Goal: Task Accomplishment & Management: Complete application form

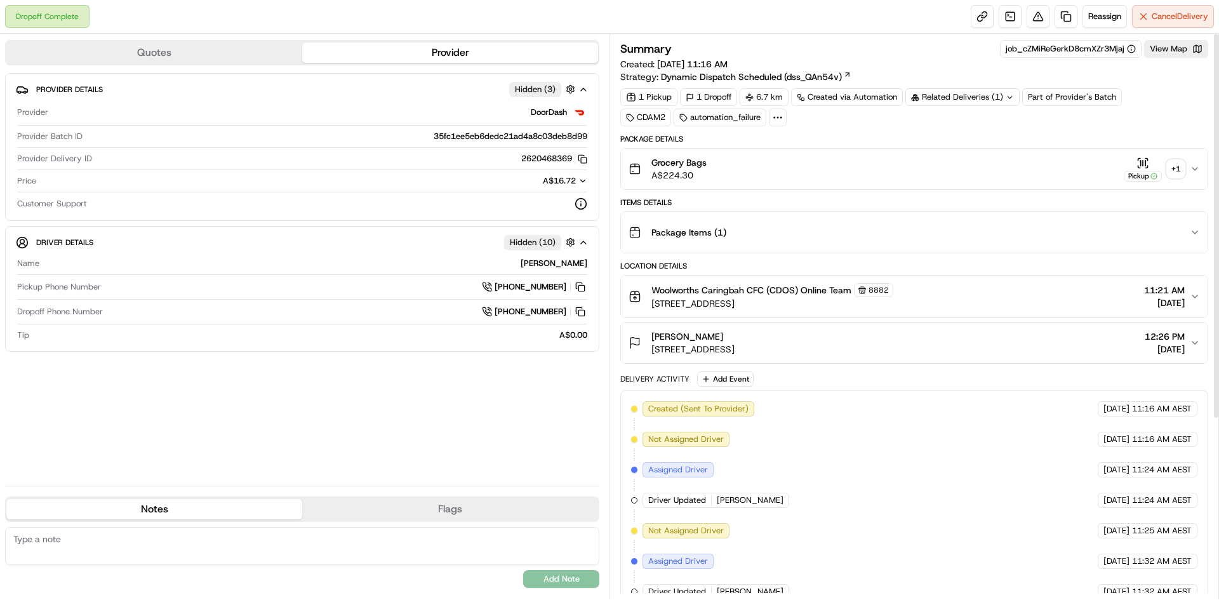
click at [1176, 172] on div "+ 1" at bounding box center [1176, 169] width 18 height 18
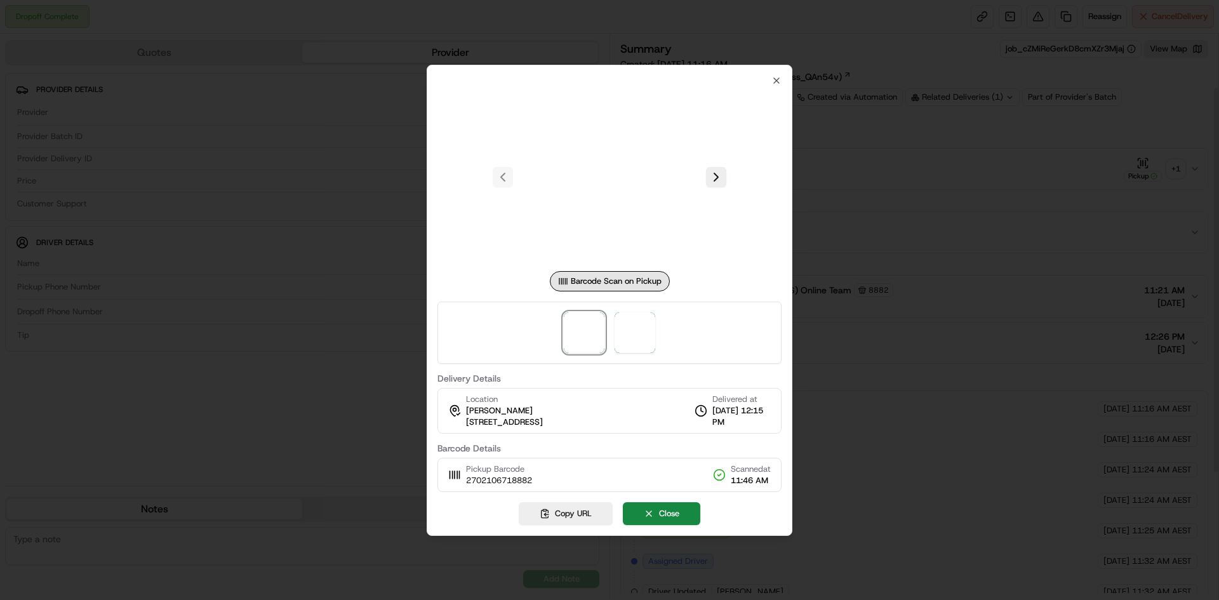
scroll to position [127, 0]
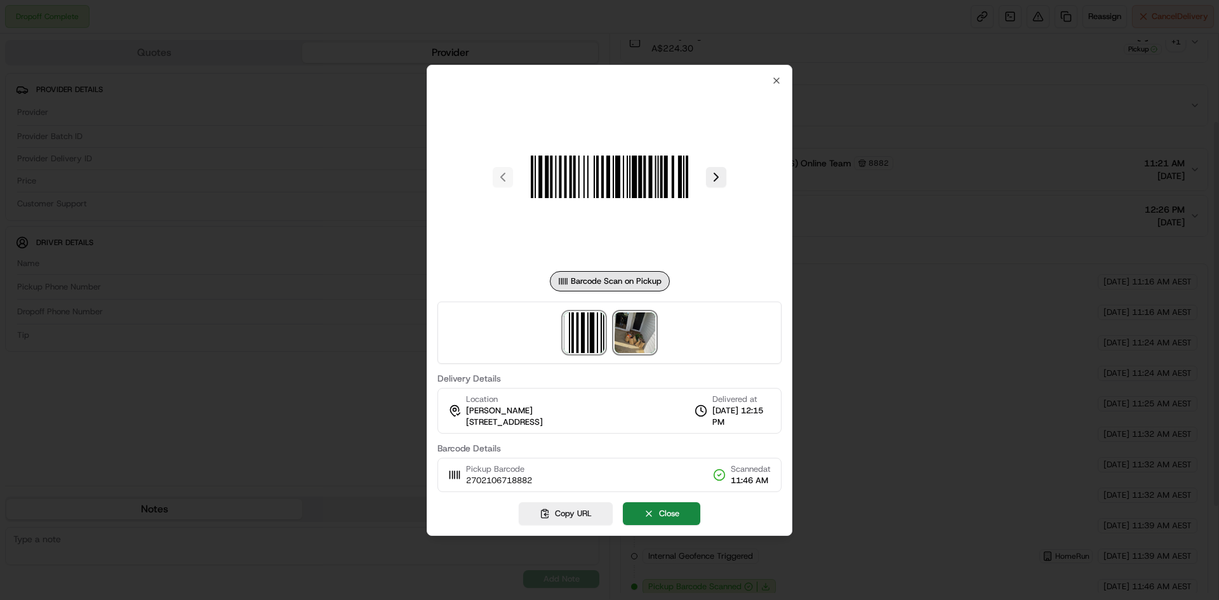
click at [636, 337] on img at bounding box center [635, 332] width 41 height 41
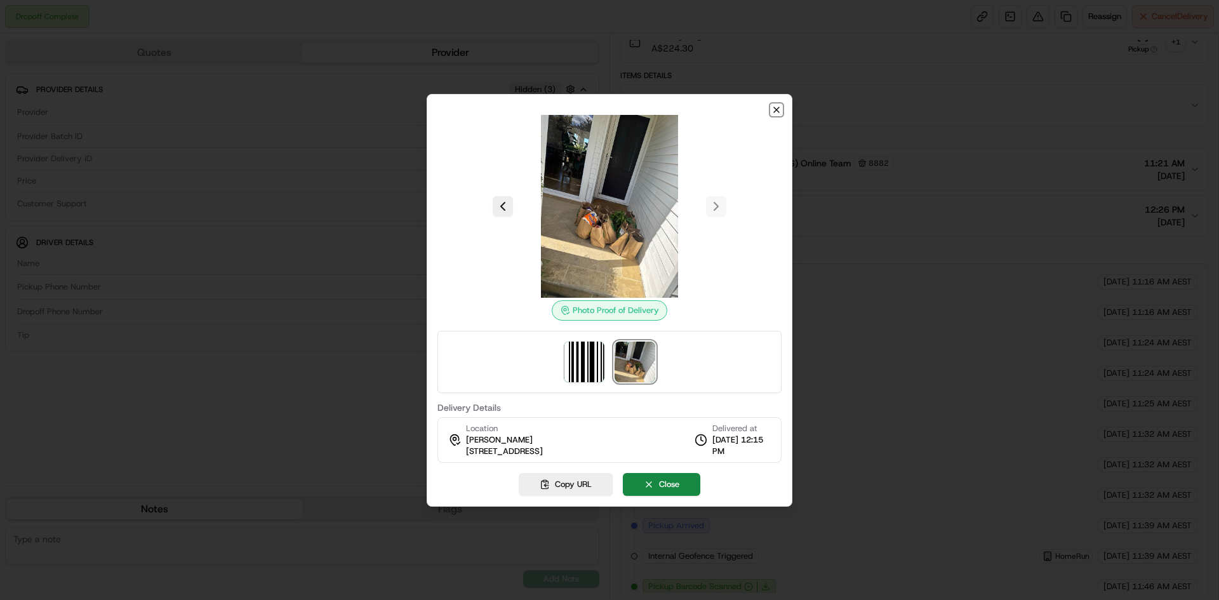
click at [777, 112] on icon "button" at bounding box center [777, 110] width 10 height 10
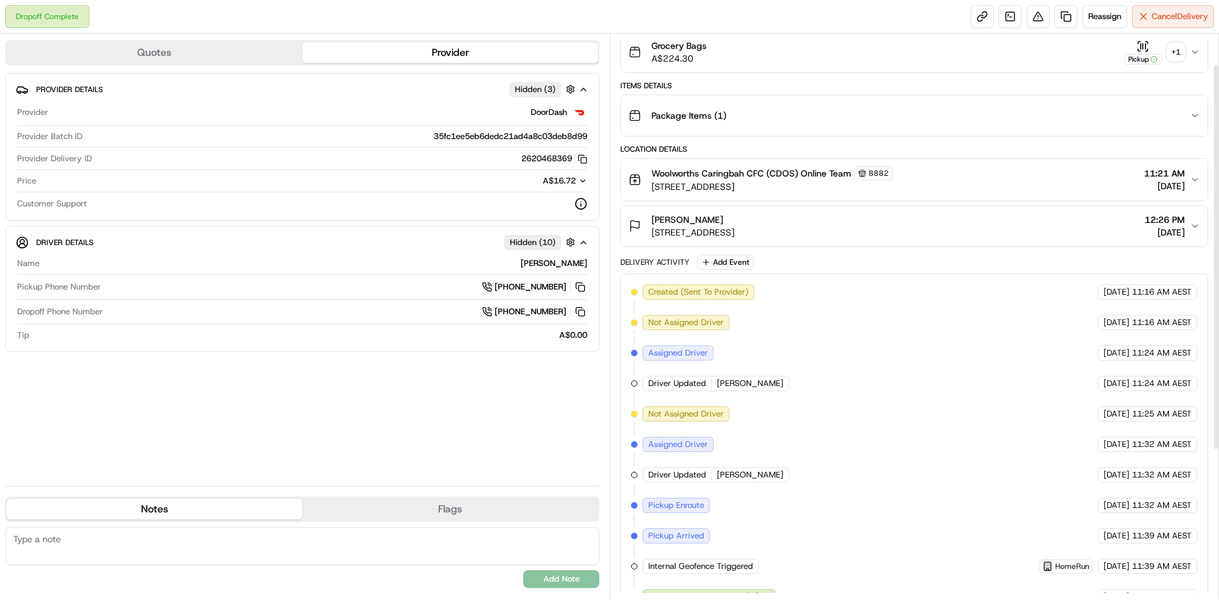
scroll to position [0, 0]
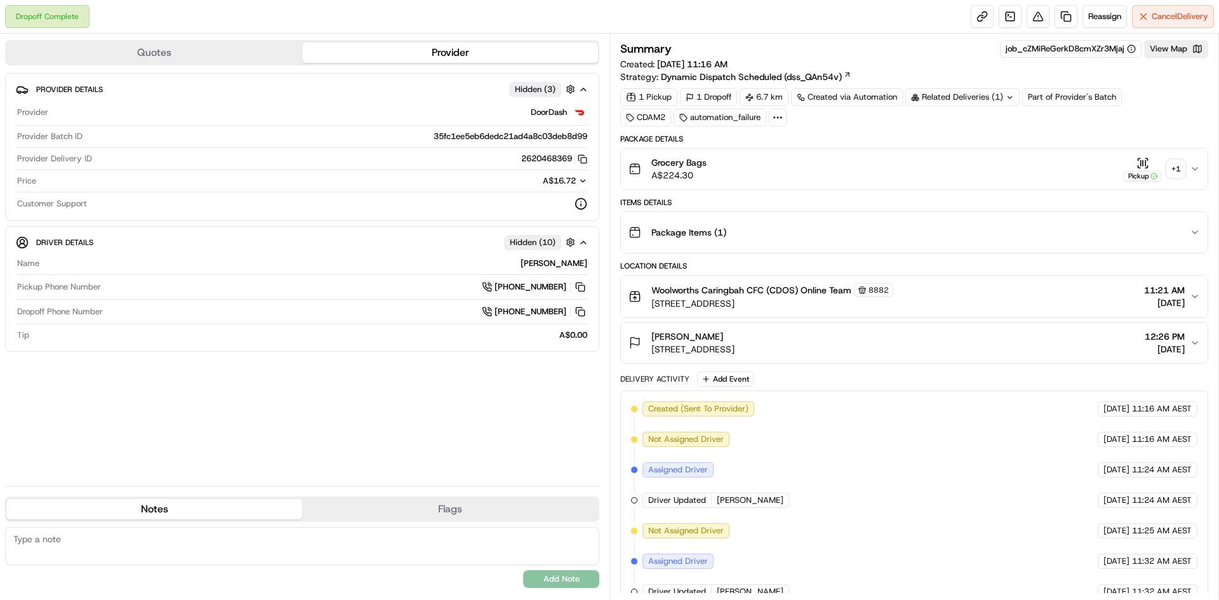
click at [993, 91] on div "Related Deliveries (1)" at bounding box center [963, 97] width 114 height 18
click at [784, 140] on div "Package Details" at bounding box center [915, 139] width 588 height 10
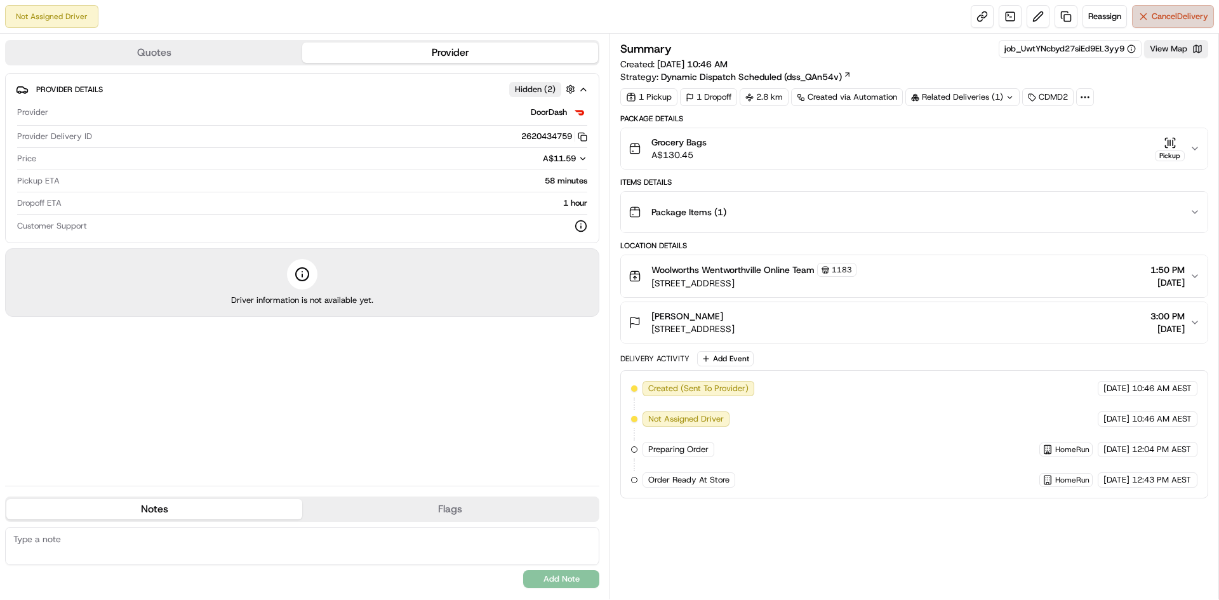
click at [1167, 15] on span "Cancel Delivery" at bounding box center [1180, 16] width 57 height 11
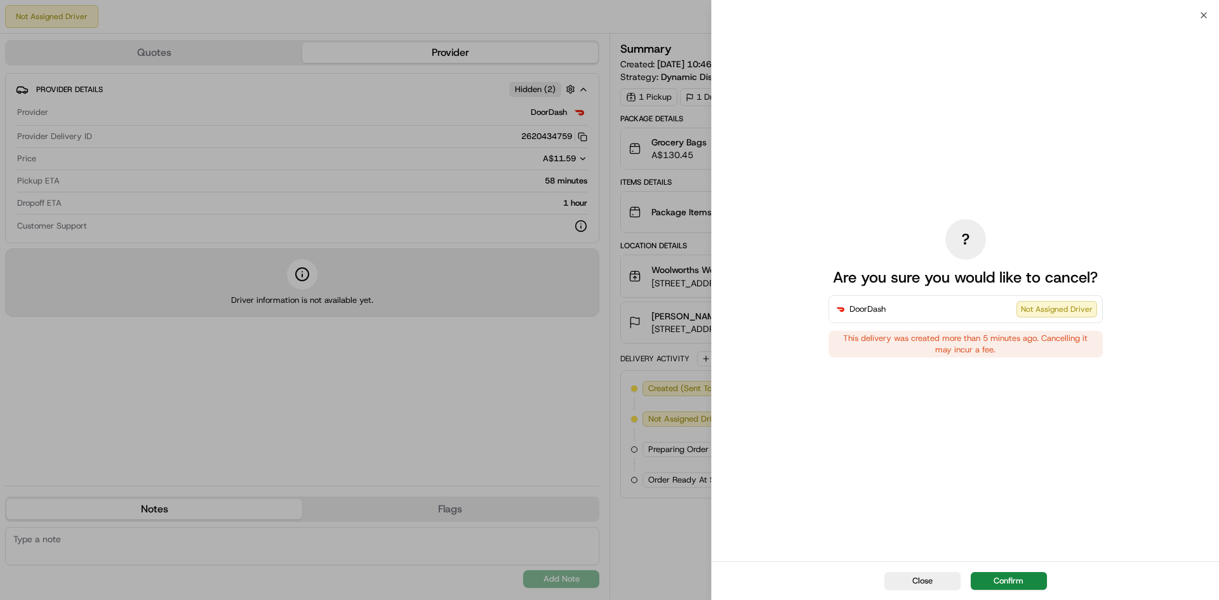
click at [998, 579] on button "Confirm" at bounding box center [1009, 581] width 76 height 18
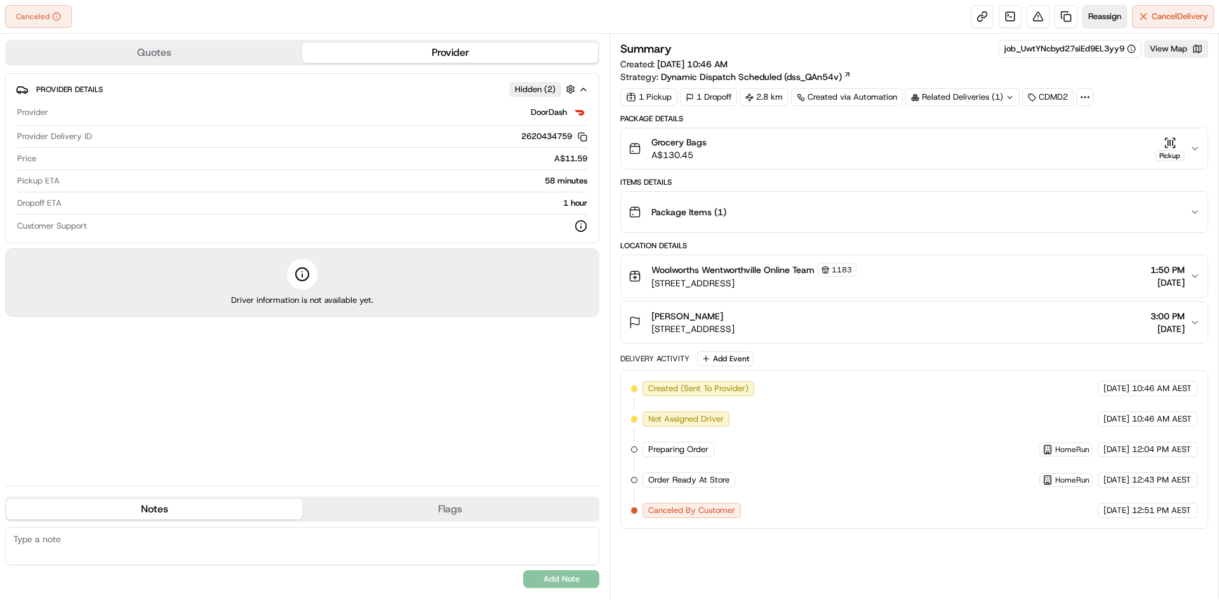
click at [1097, 17] on span "Reassign" at bounding box center [1105, 16] width 33 height 11
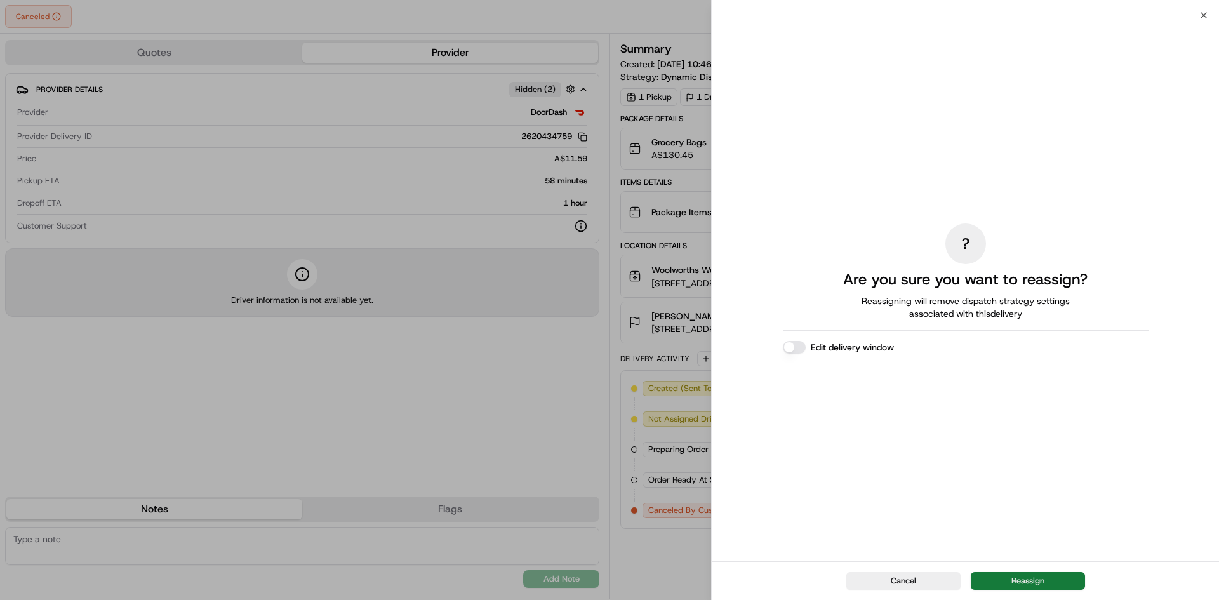
click at [991, 575] on button "Reassign" at bounding box center [1028, 581] width 114 height 18
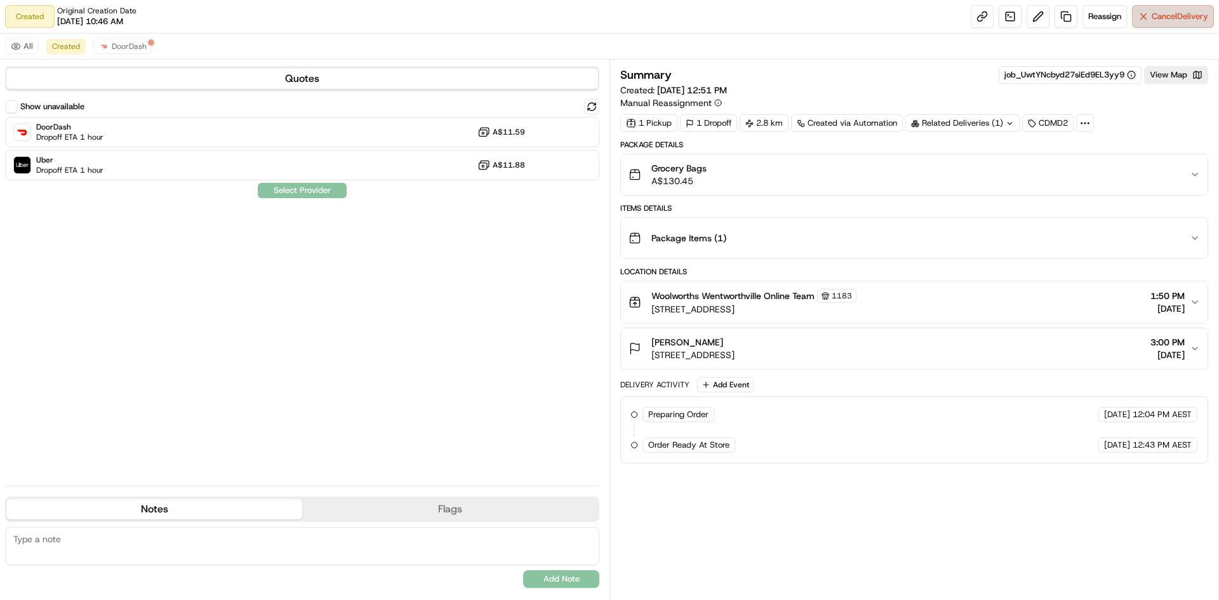
click at [1153, 18] on span "Cancel Delivery" at bounding box center [1180, 16] width 57 height 11
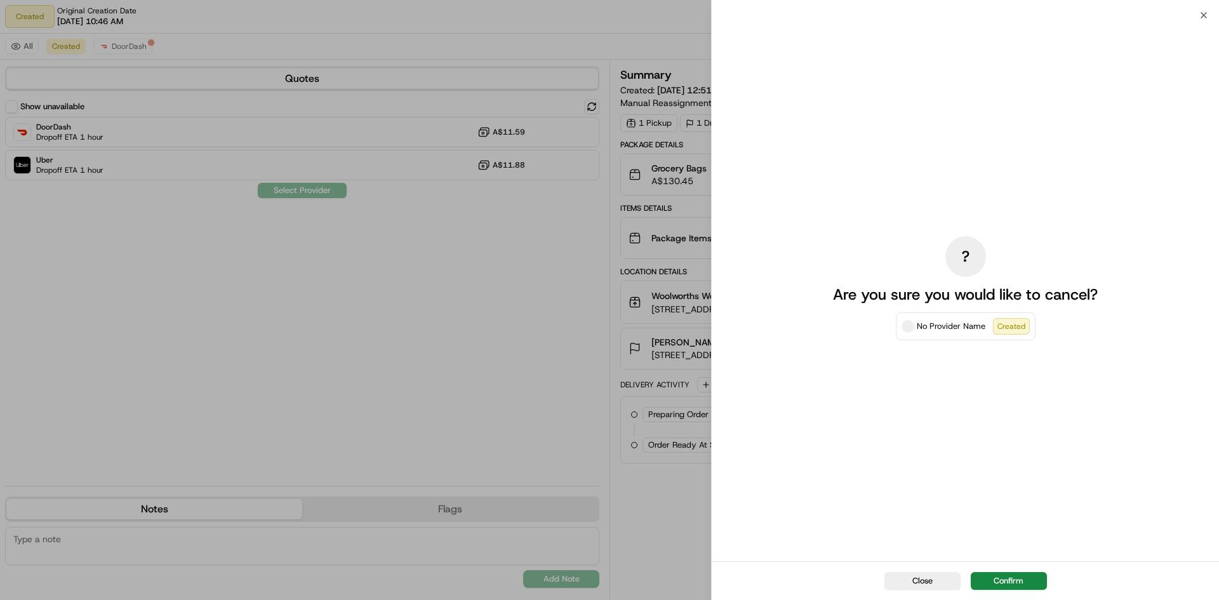
drag, startPoint x: 1012, startPoint y: 577, endPoint x: 954, endPoint y: 443, distance: 145.4
click at [1010, 573] on button "Confirm" at bounding box center [1009, 581] width 76 height 18
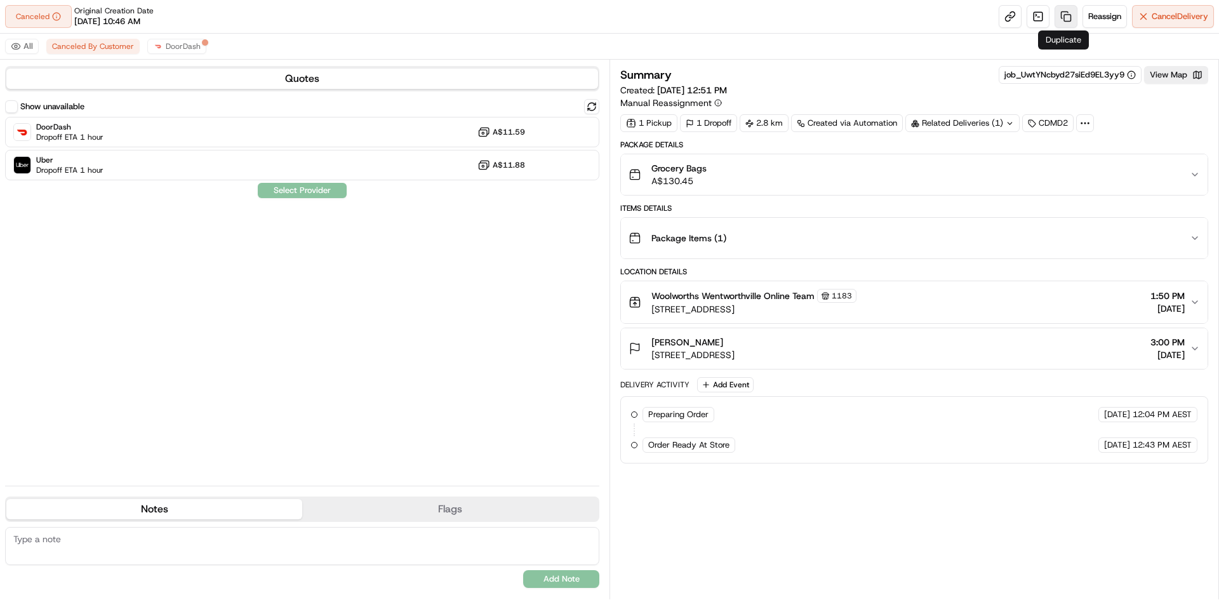
click at [1058, 16] on link at bounding box center [1066, 16] width 23 height 23
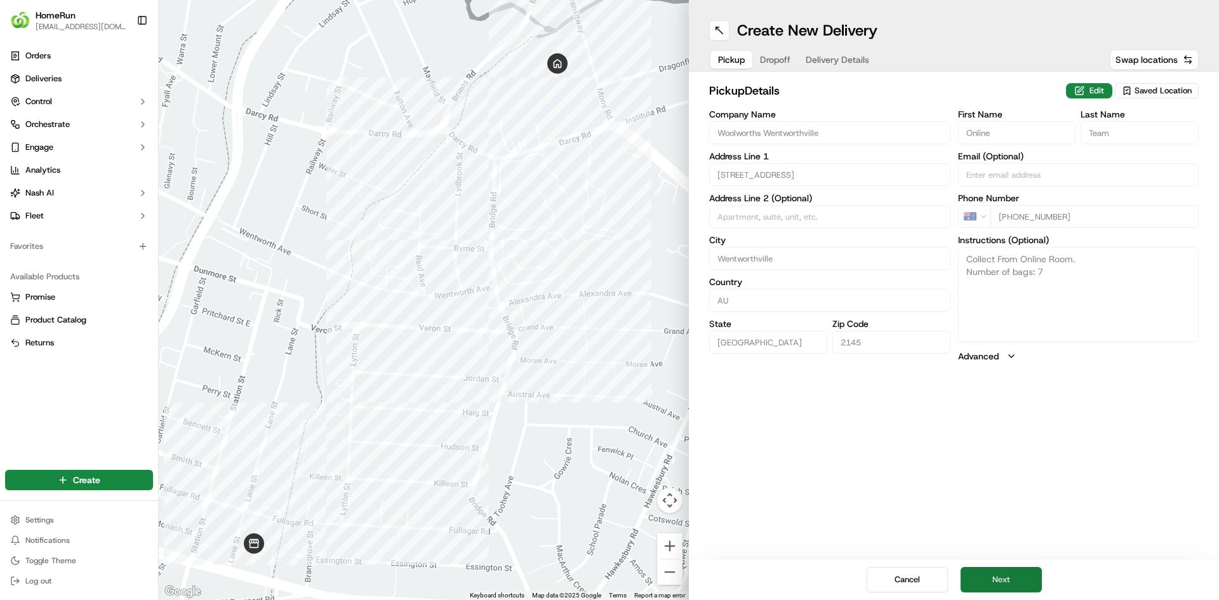
click at [1024, 579] on button "Next" at bounding box center [1001, 579] width 81 height 25
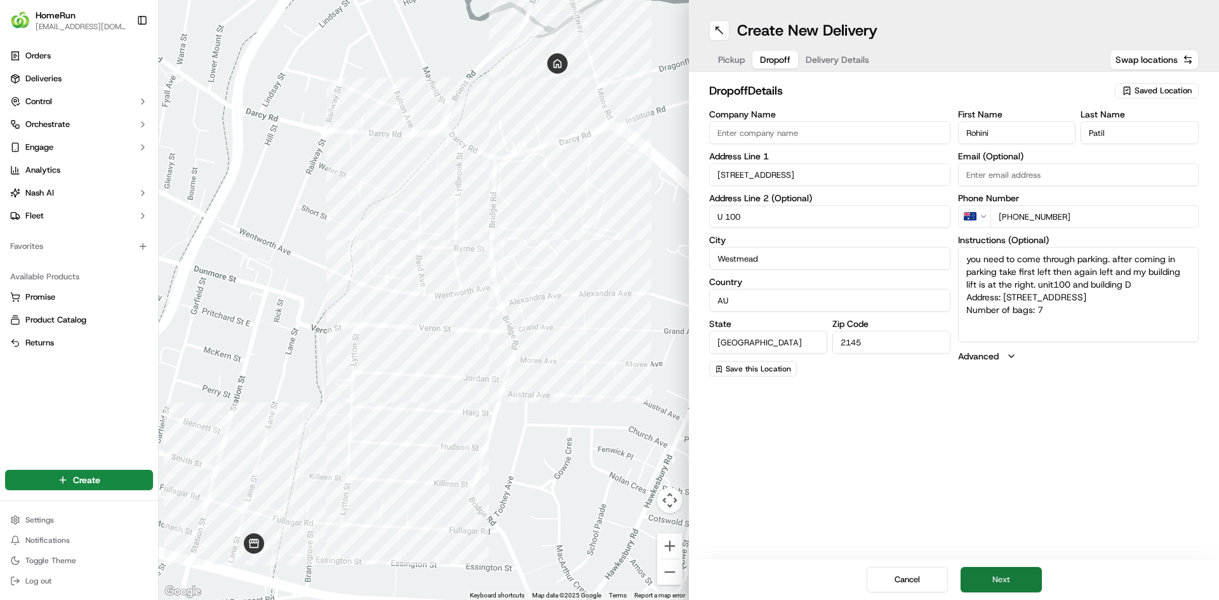
click at [1024, 579] on button "Next" at bounding box center [1001, 579] width 81 height 25
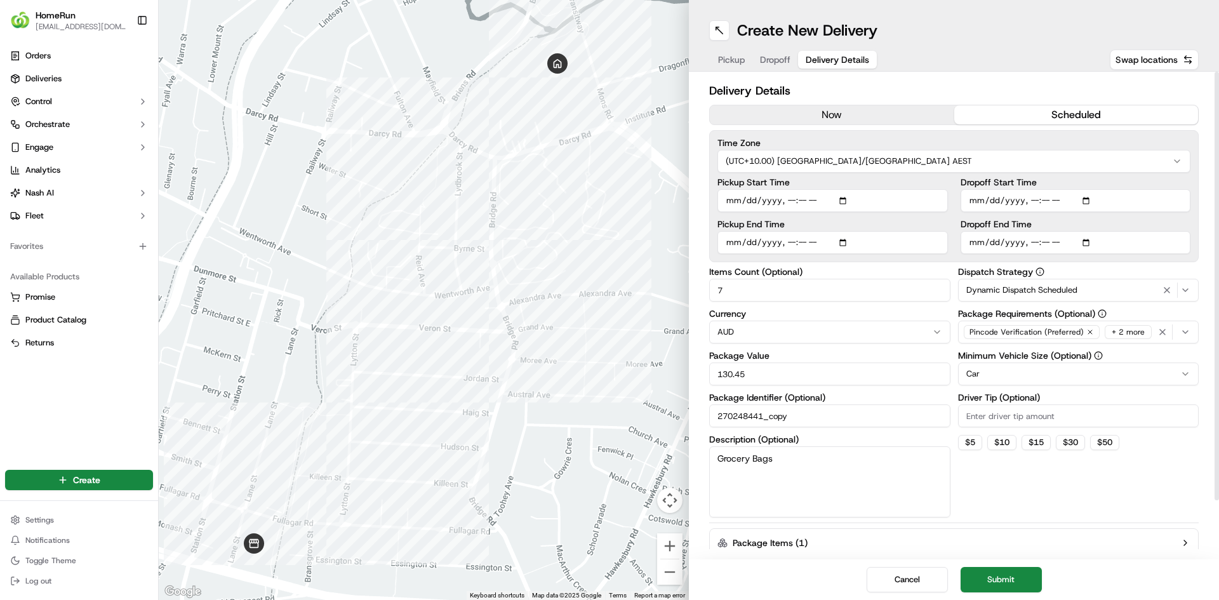
click at [791, 199] on input "Pickup Start Time" at bounding box center [833, 200] width 231 height 23
type input "2025-09-20T16:50"
click at [1036, 199] on input "Dropoff Start Time" at bounding box center [1076, 200] width 231 height 23
type input "2025-09-20T17:00"
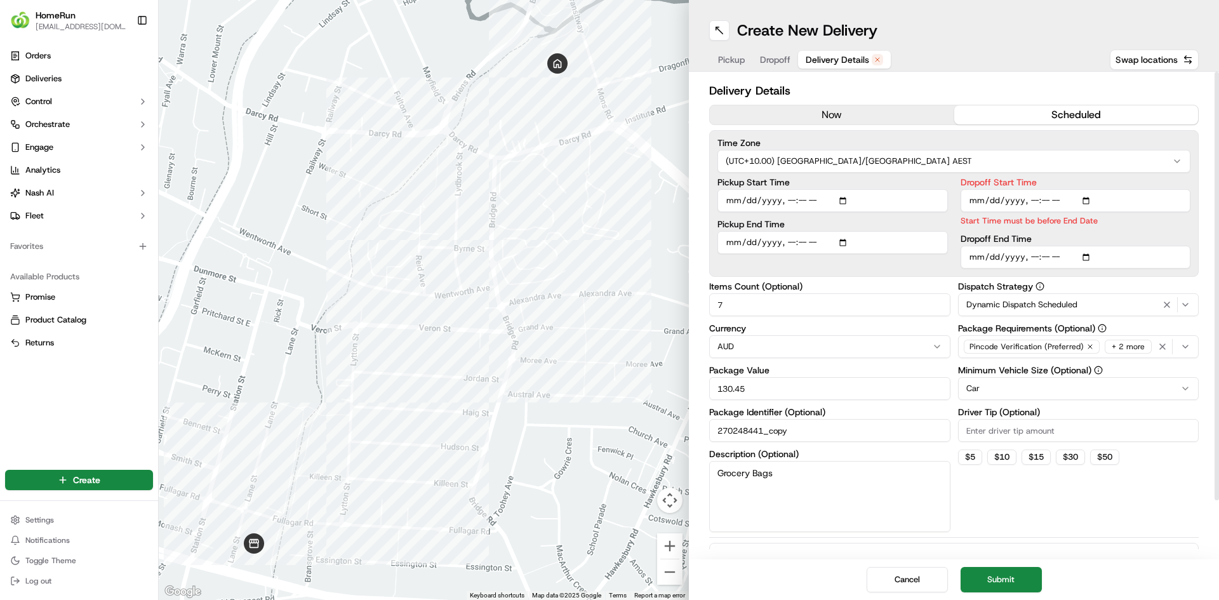
click at [1034, 242] on div "Dropoff End Time" at bounding box center [1076, 251] width 231 height 34
type input "2025-09-20T18:00"
click at [946, 272] on div "Time Zone (UTC+10.00) Australia/Sydney AEST Pickup Start Time Pickup End Time D…" at bounding box center [954, 203] width 490 height 147
click at [1024, 576] on button "Submit" at bounding box center [1001, 579] width 81 height 25
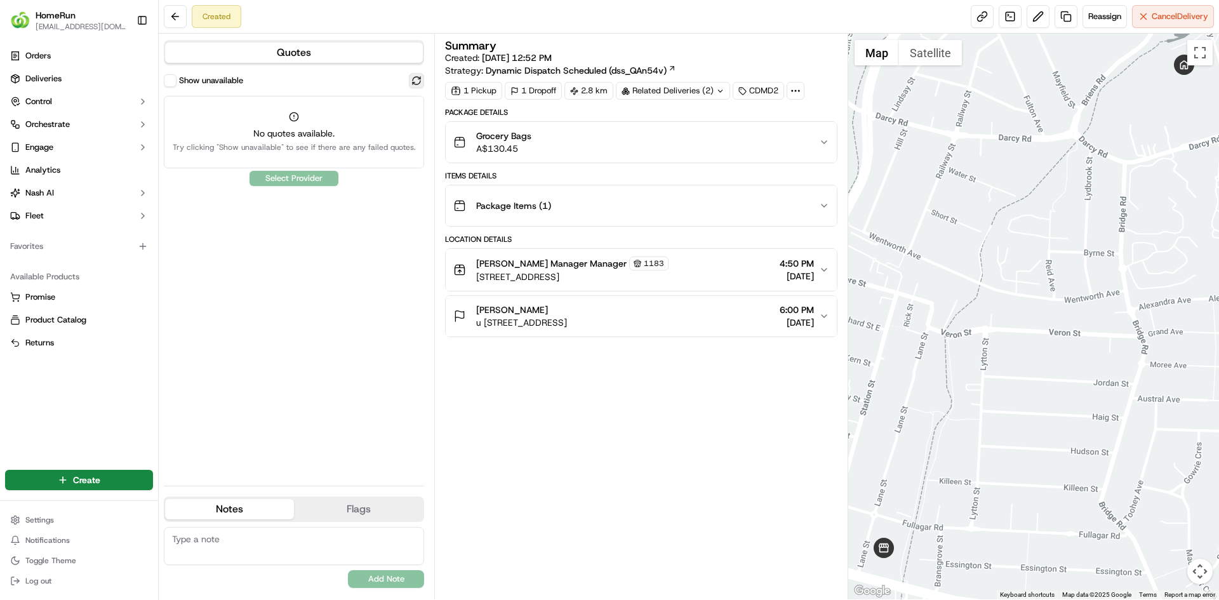
click at [417, 77] on button at bounding box center [416, 80] width 15 height 15
click at [182, 11] on button at bounding box center [175, 16] width 23 height 23
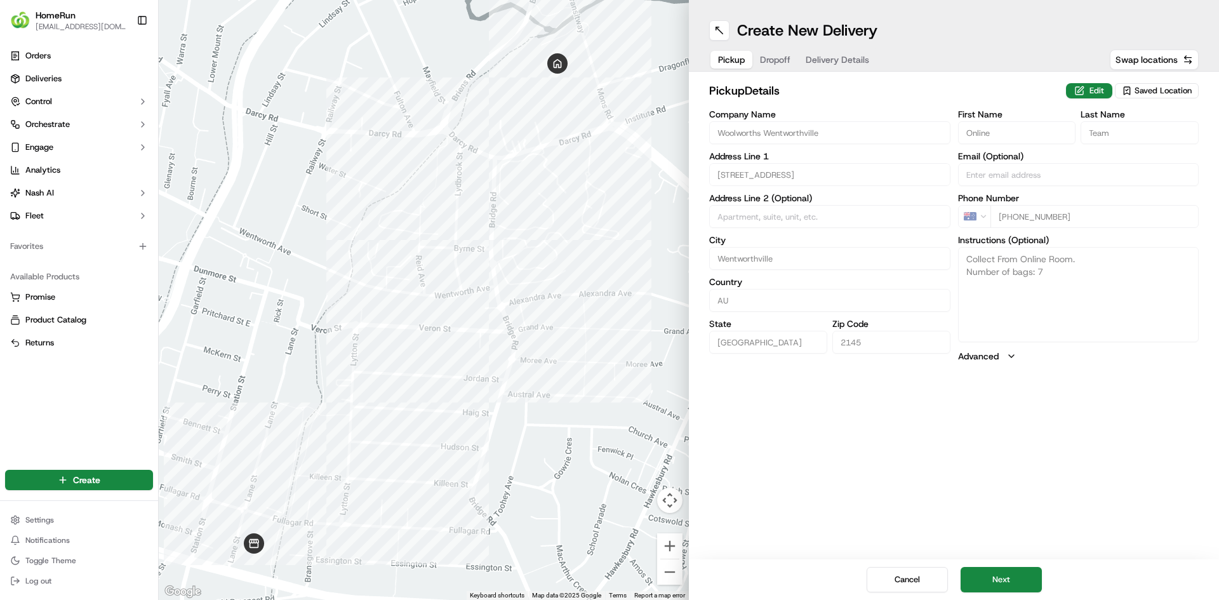
click at [787, 59] on span "Dropoff" at bounding box center [775, 59] width 30 height 13
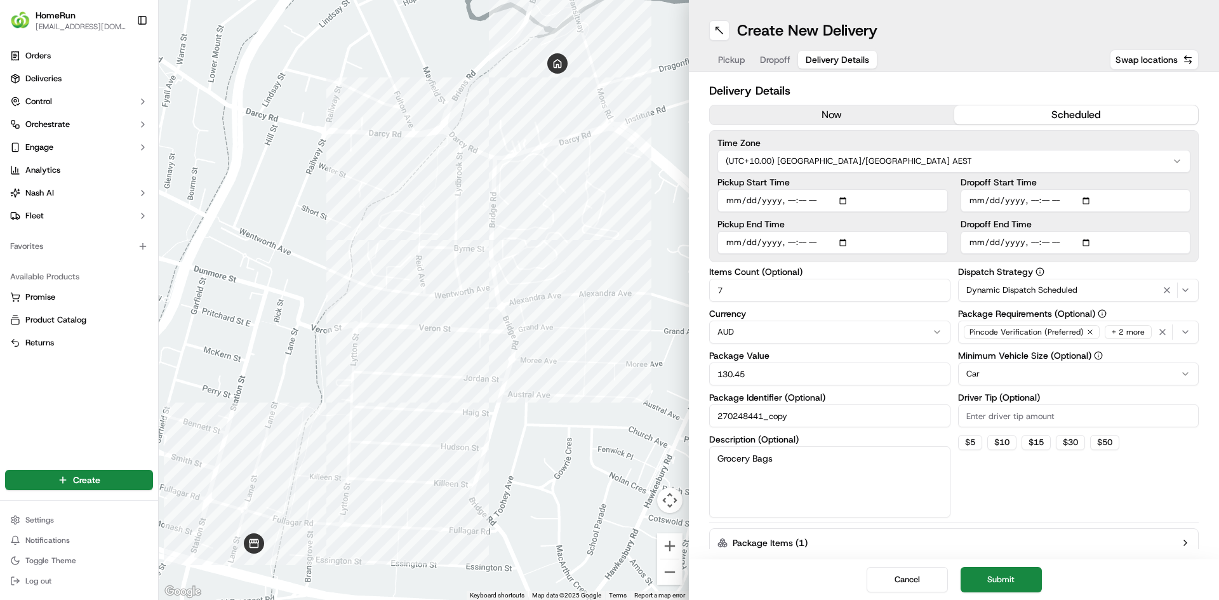
click at [845, 59] on span "Delivery Details" at bounding box center [838, 59] width 64 height 13
click at [789, 201] on input "Pickup Start Time" at bounding box center [833, 200] width 231 height 23
type input "2025-09-20T15:50"
click at [1033, 198] on input "Dropoff Start Time" at bounding box center [1076, 200] width 231 height 23
type input "2025-09-20T16:00"
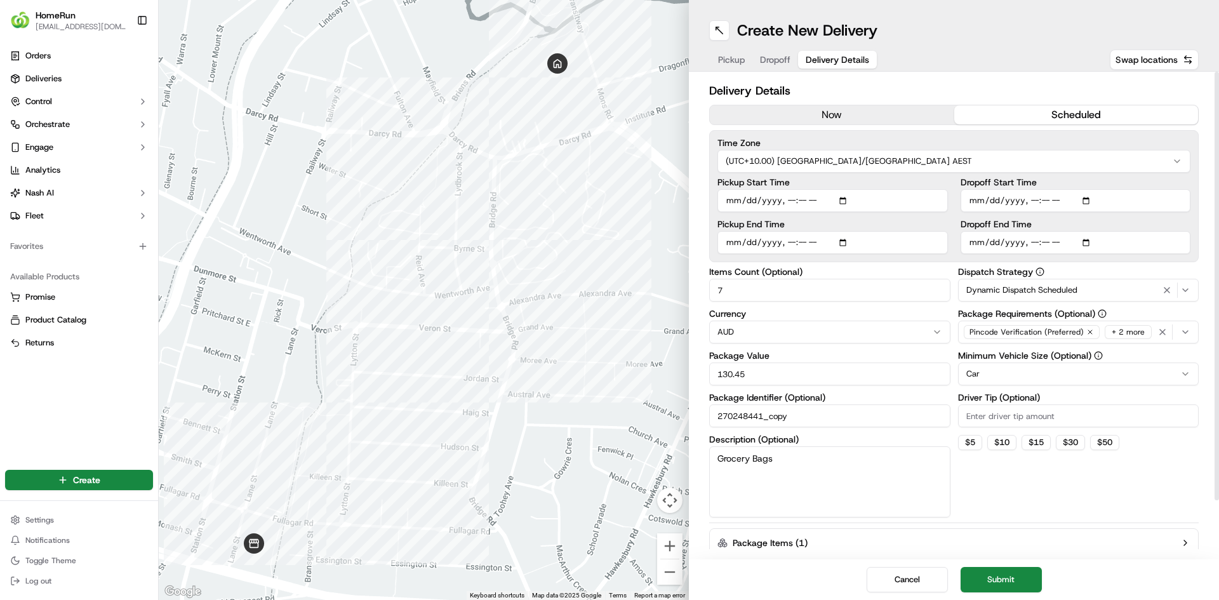
click at [1035, 242] on div "Dropoff End Time" at bounding box center [1076, 237] width 231 height 34
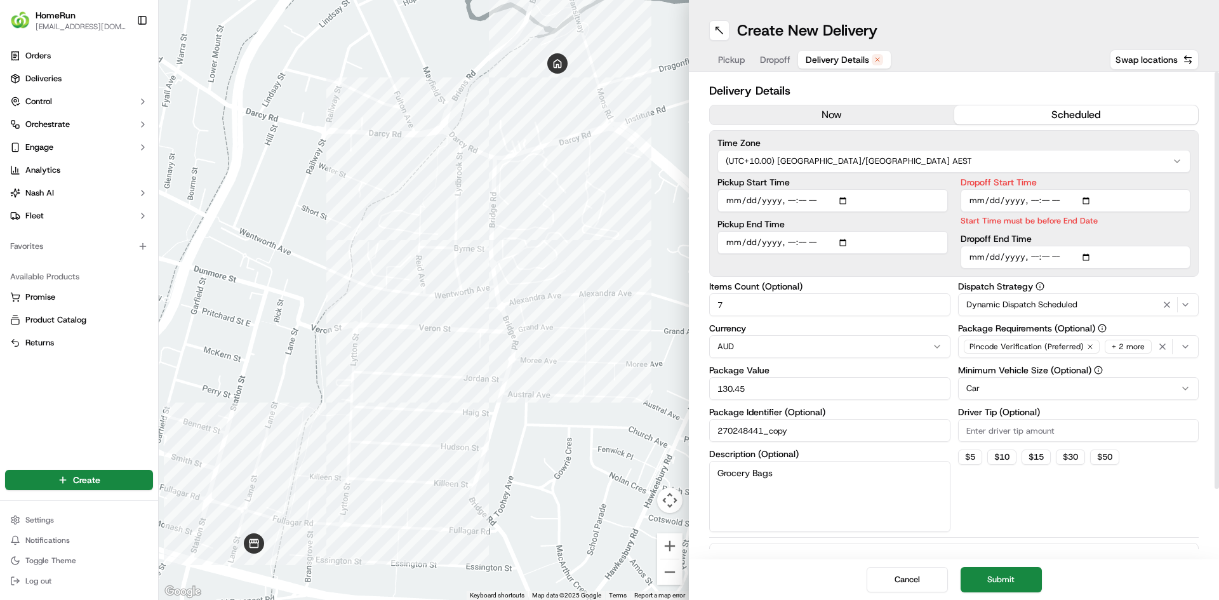
type input "2025-09-20T17:00"
click at [1005, 579] on button "Submit" at bounding box center [1001, 579] width 81 height 25
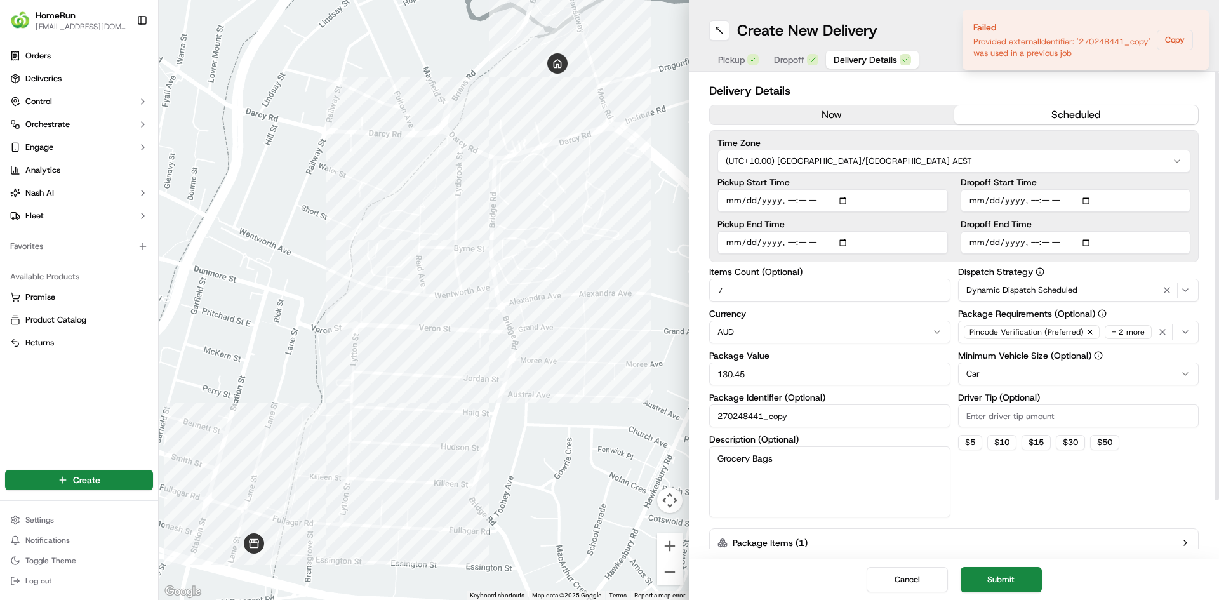
click at [796, 421] on input "270248441_copy" at bounding box center [829, 416] width 241 height 23
click at [1002, 570] on button "Submit" at bounding box center [1001, 579] width 81 height 25
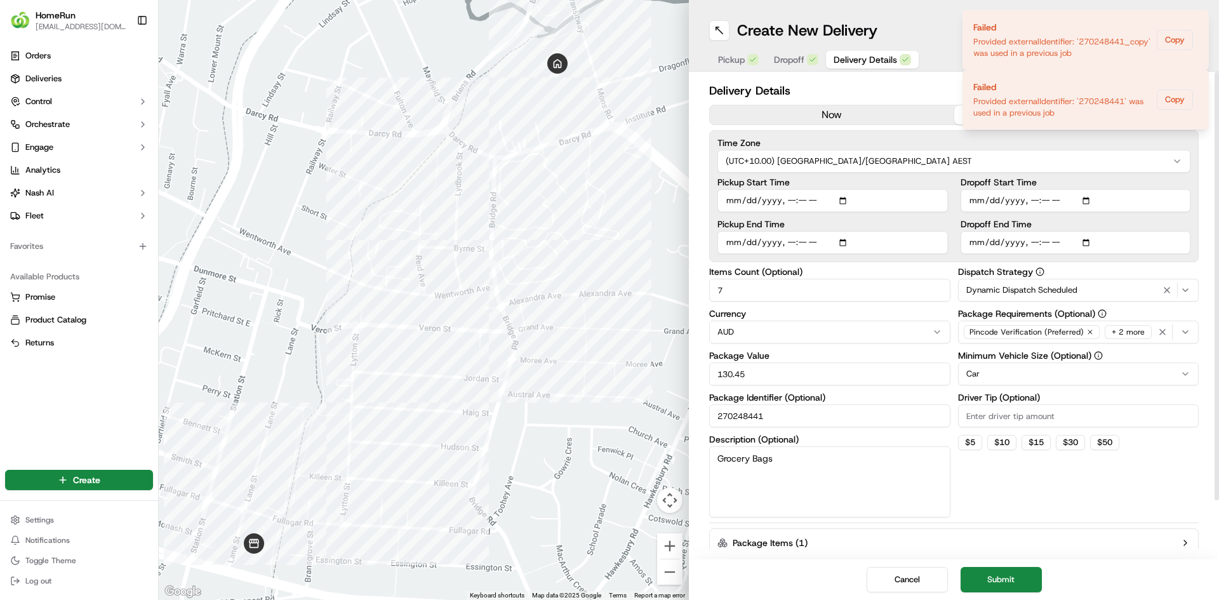
click at [802, 420] on input "270248441" at bounding box center [829, 416] width 241 height 23
type input "270248441_copy2"
click at [1019, 570] on button "Submit" at bounding box center [1001, 579] width 81 height 25
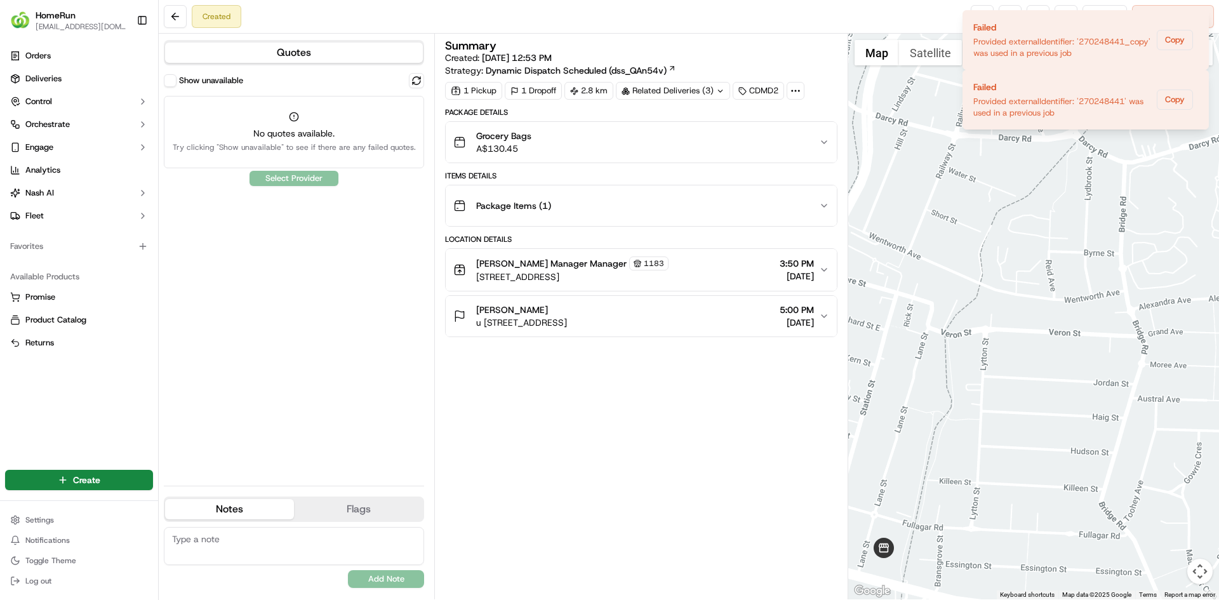
click at [169, 79] on button "Show unavailable" at bounding box center [170, 80] width 13 height 13
click at [419, 79] on button at bounding box center [416, 80] width 15 height 15
click at [168, 81] on button "Show unavailable" at bounding box center [170, 80] width 13 height 13
click at [295, 139] on span "No quotes available." at bounding box center [294, 133] width 243 height 13
click at [691, 86] on div "Related Deliveries (3)" at bounding box center [673, 91] width 114 height 18
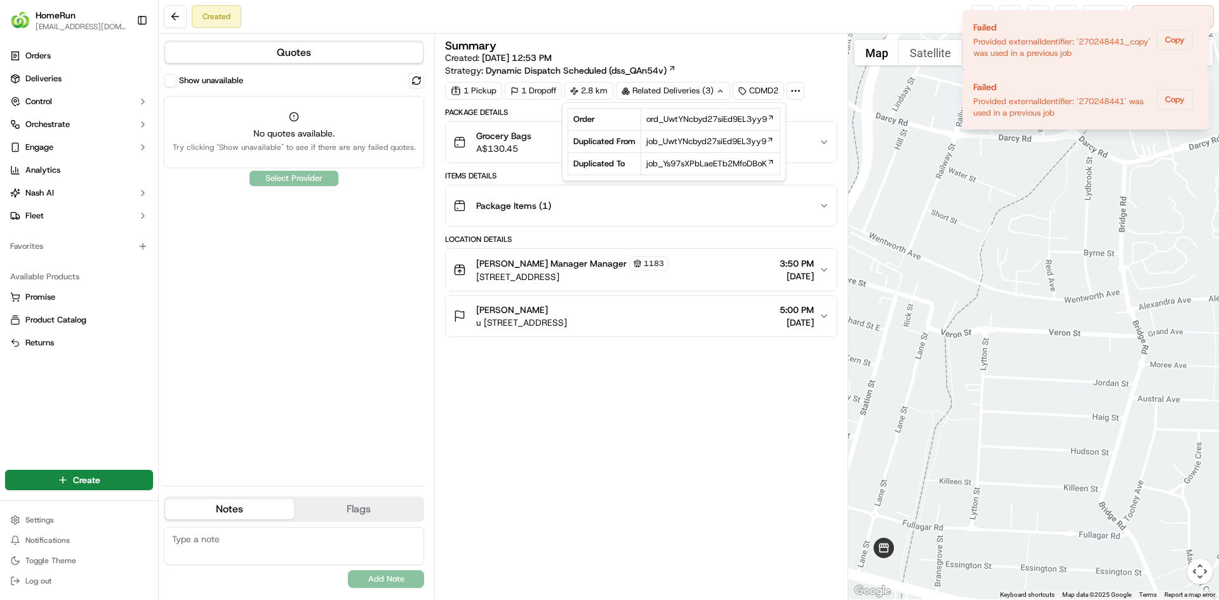
click at [698, 51] on div "Summary Created: 20/09/2025 12:53 PM Strategy: Dynamic Dispatch Scheduled (dss_…" at bounding box center [641, 58] width 392 height 37
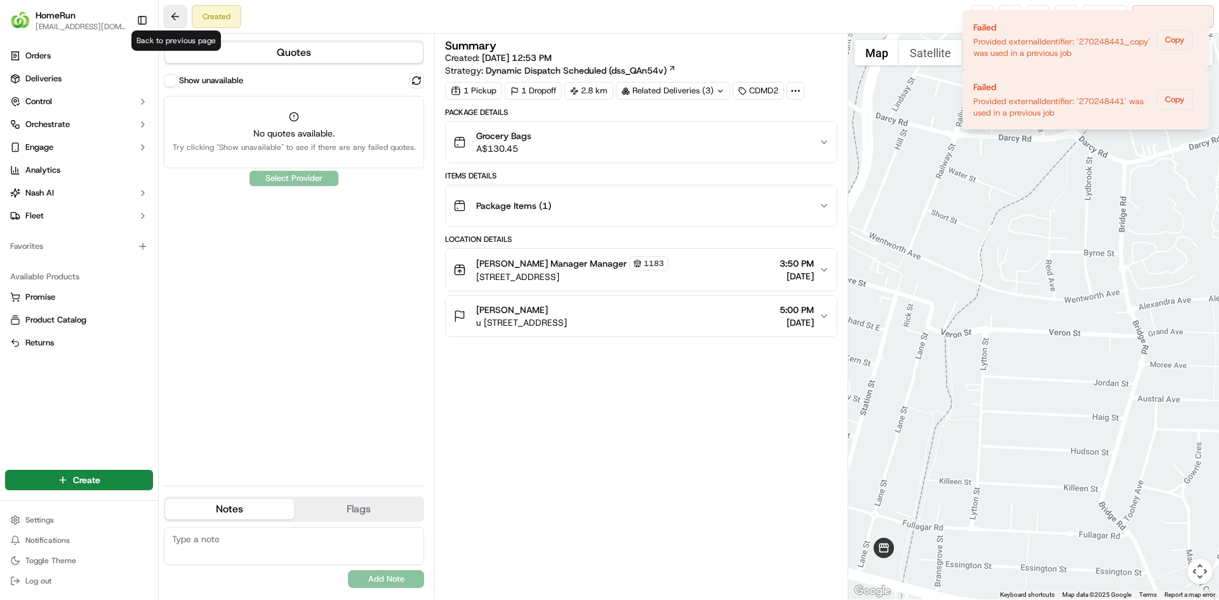
click at [180, 11] on button at bounding box center [175, 16] width 23 height 23
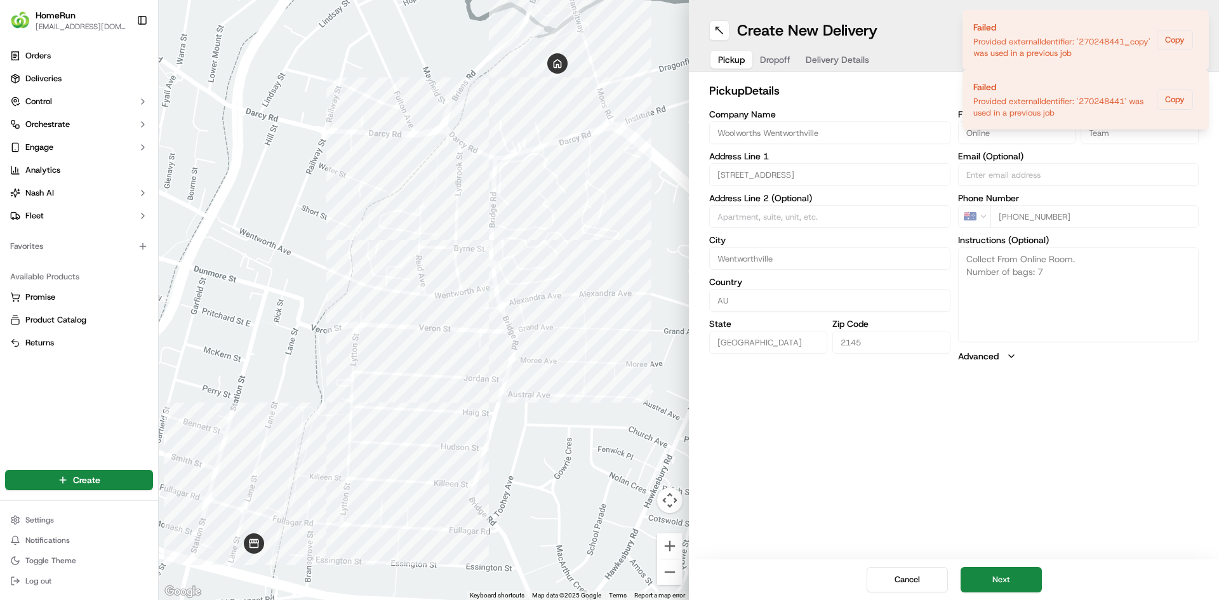
click at [633, 186] on div at bounding box center [424, 300] width 530 height 600
click at [1199, 24] on icon "Notifications (F8)" at bounding box center [1198, 21] width 10 height 10
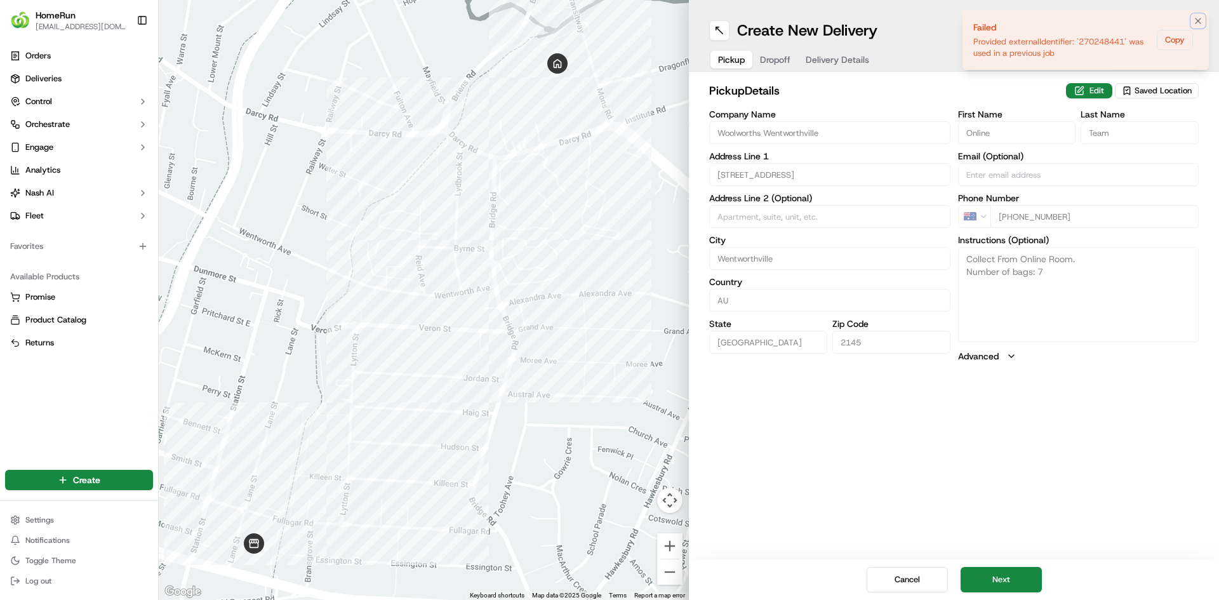
click at [1199, 23] on icon "Notifications (F8)" at bounding box center [1198, 21] width 10 height 10
type textarea "Collect From Online Room. Number of bags: 7"
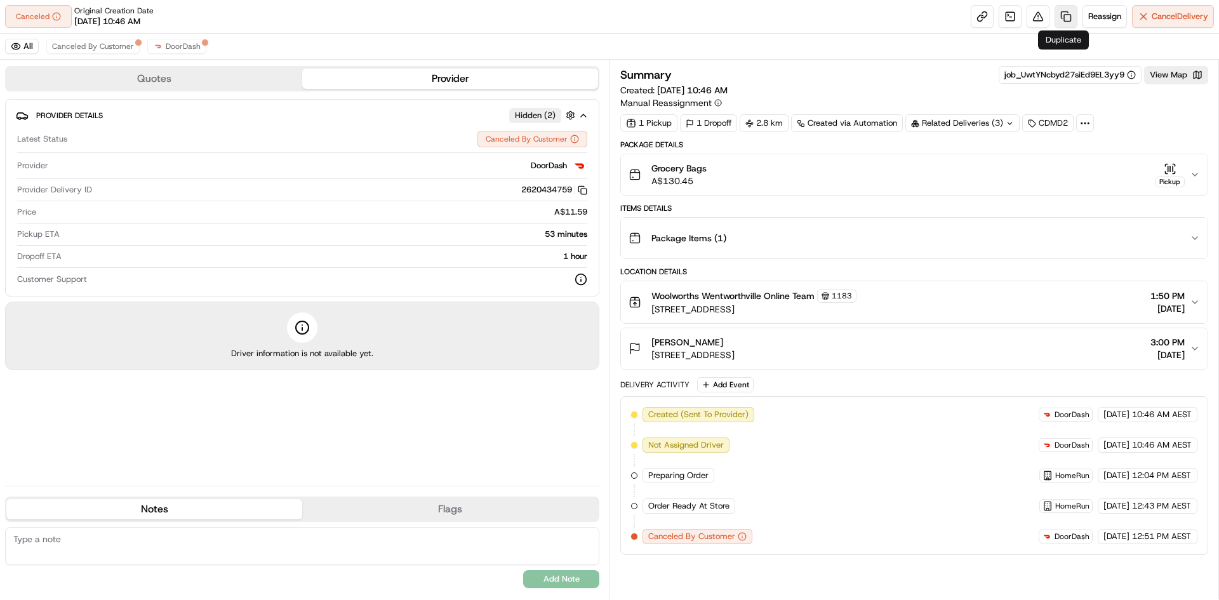
click at [1062, 13] on link at bounding box center [1066, 16] width 23 height 23
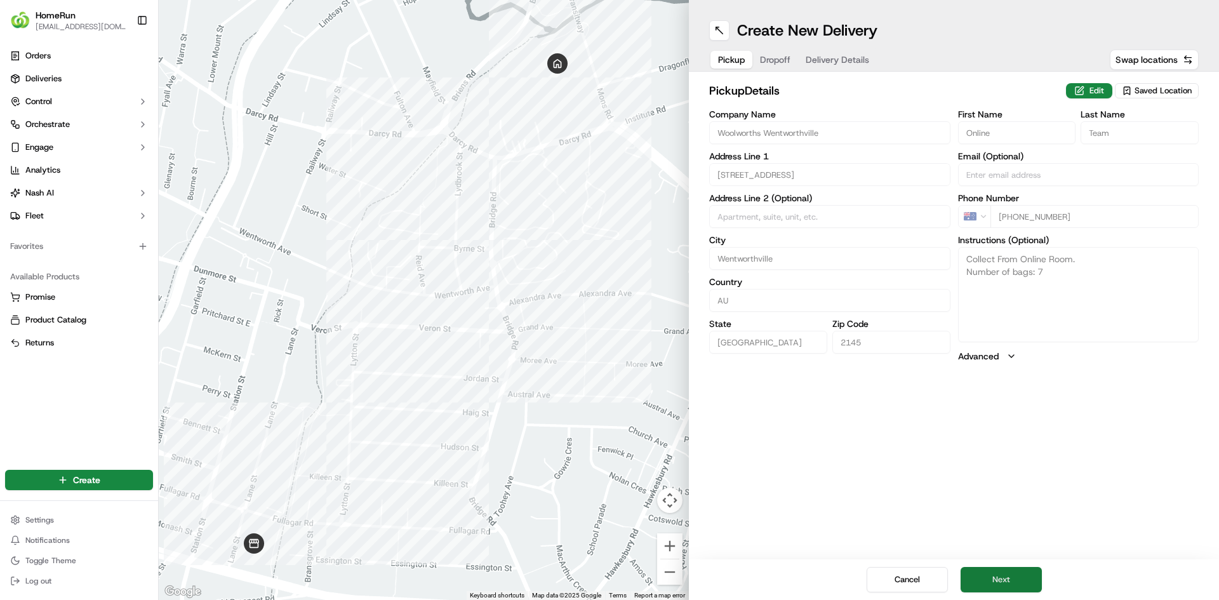
click at [989, 577] on button "Next" at bounding box center [1001, 579] width 81 height 25
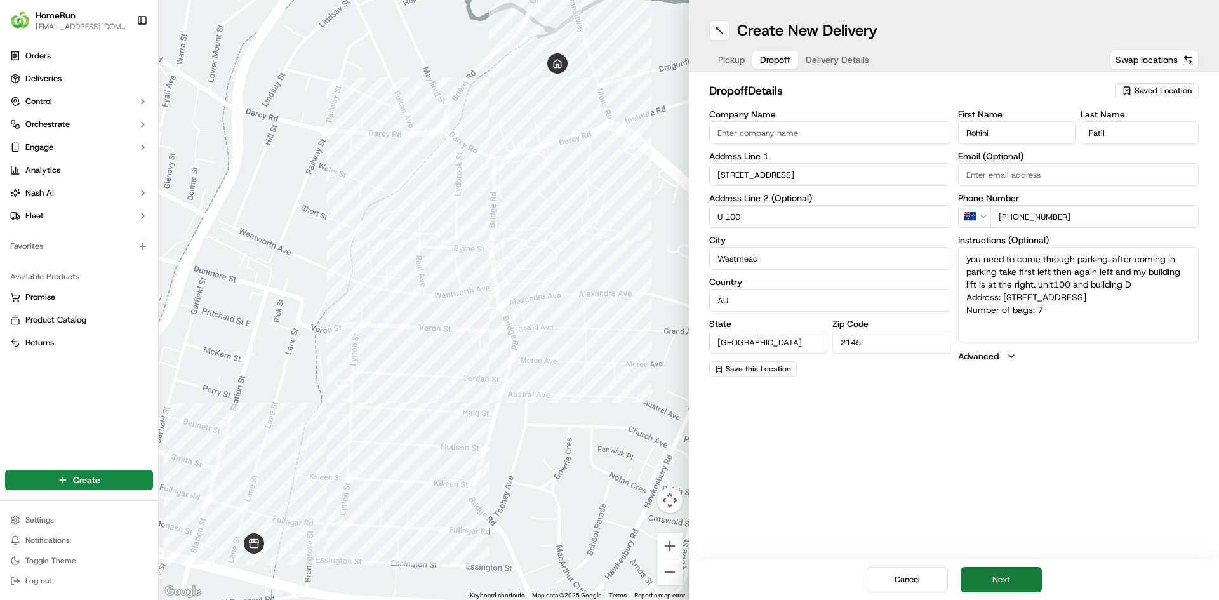
click at [991, 582] on button "Next" at bounding box center [1001, 579] width 81 height 25
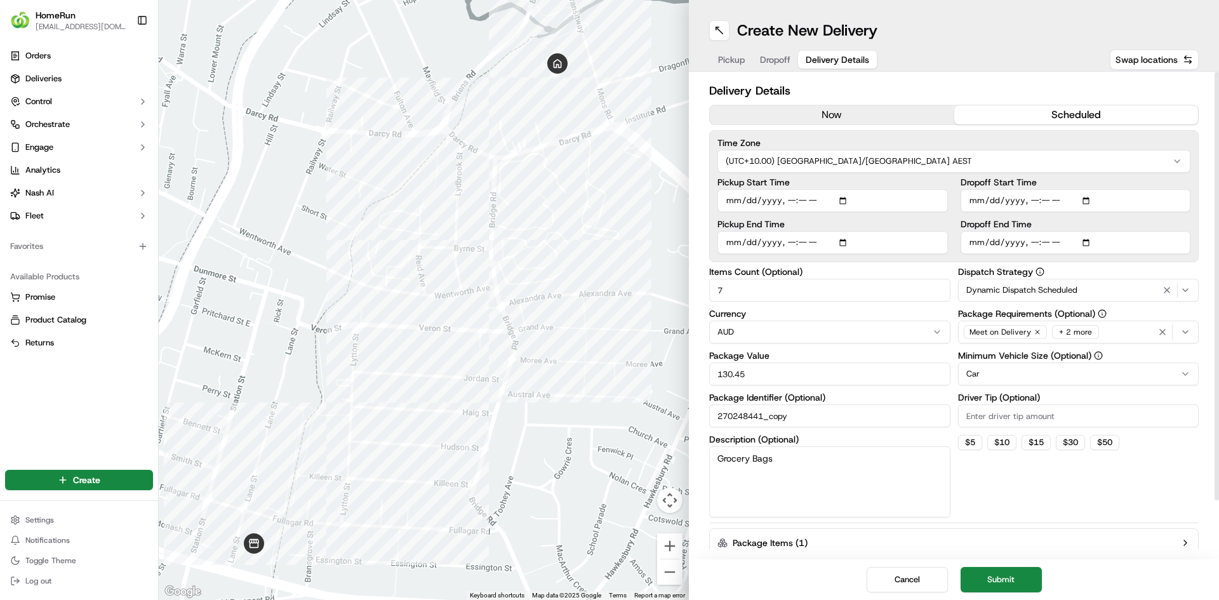
click at [733, 198] on input "Pickup Start Time" at bounding box center [833, 200] width 231 height 23
click at [789, 201] on input "Pickup Start Time" at bounding box center [833, 200] width 231 height 23
type input "2025-09-21T20:50"
click at [975, 198] on input "Dropoff Start Time" at bounding box center [1076, 200] width 231 height 23
click at [1034, 201] on input "Dropoff Start Time" at bounding box center [1076, 200] width 231 height 23
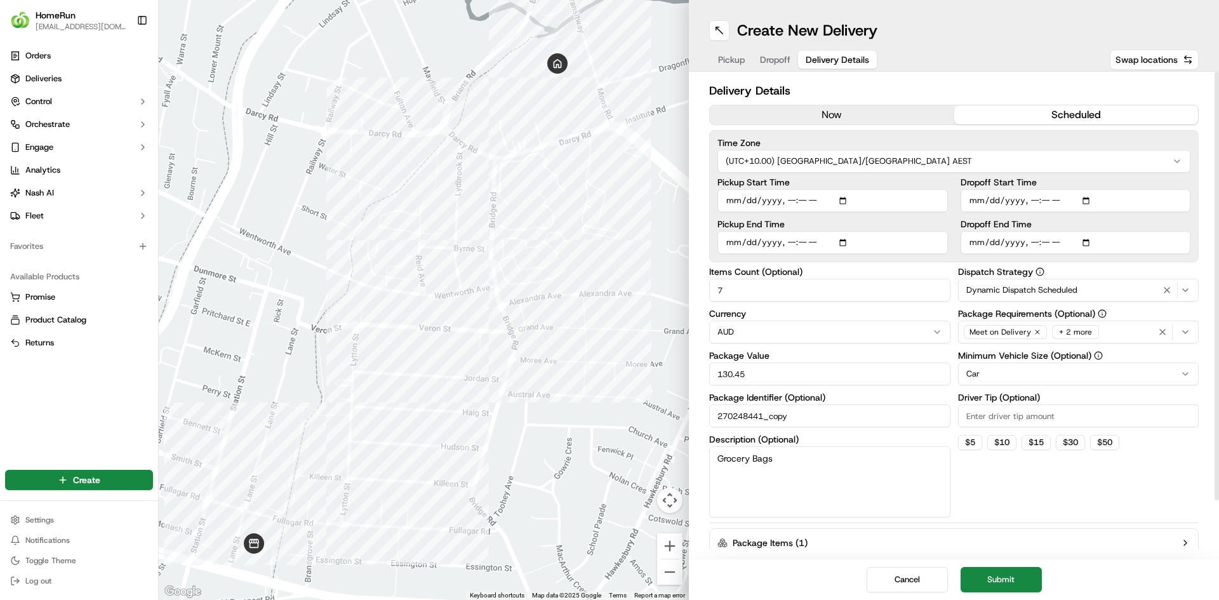
type input "2025-09-21T21:00"
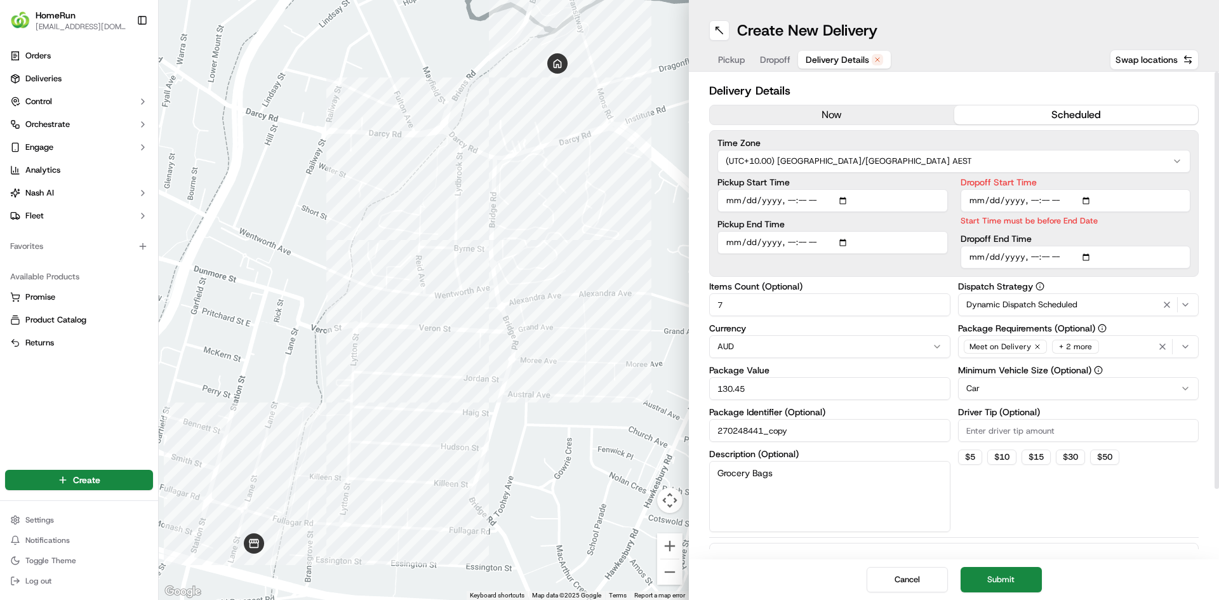
click at [813, 200] on input "Pickup Start Time" at bounding box center [833, 200] width 231 height 23
type input "2025-09-21T08:50"
click at [1061, 197] on input "Dropoff Start Time" at bounding box center [1076, 200] width 231 height 23
type input "2025-09-21T09:00"
click at [977, 258] on input "Dropoff End Time" at bounding box center [1076, 257] width 231 height 23
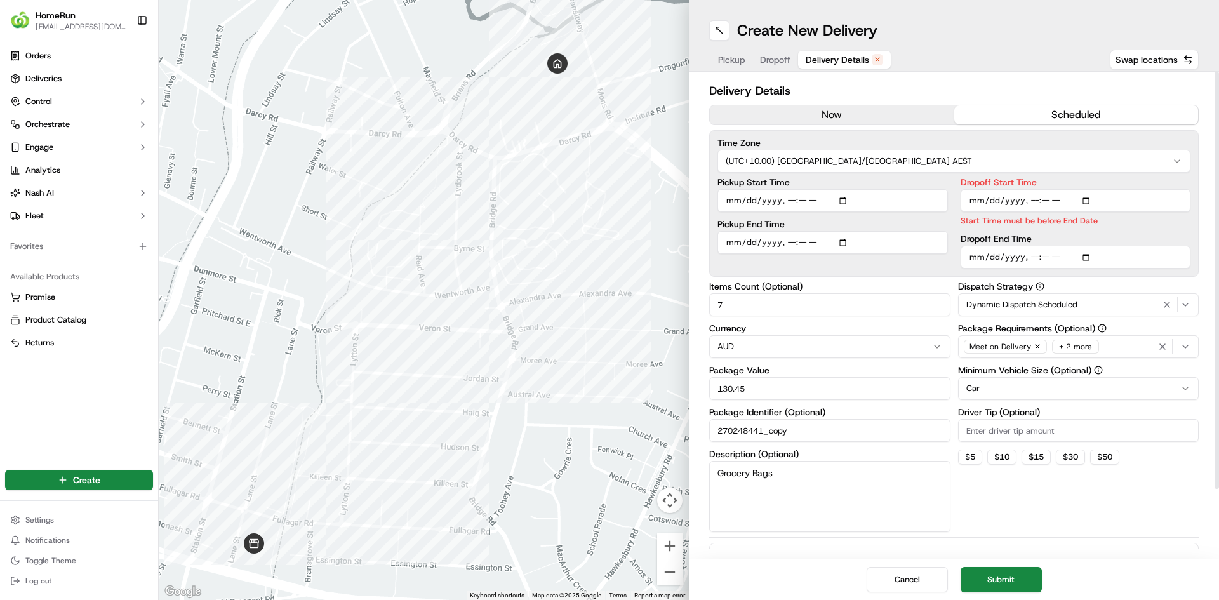
click at [1033, 258] on input "Dropoff End Time" at bounding box center [1076, 257] width 231 height 23
click at [1060, 258] on input "Dropoff End Time" at bounding box center [1076, 257] width 231 height 23
type input "2025-09-21T10:00"
click at [1012, 572] on button "Submit" at bounding box center [1001, 579] width 81 height 25
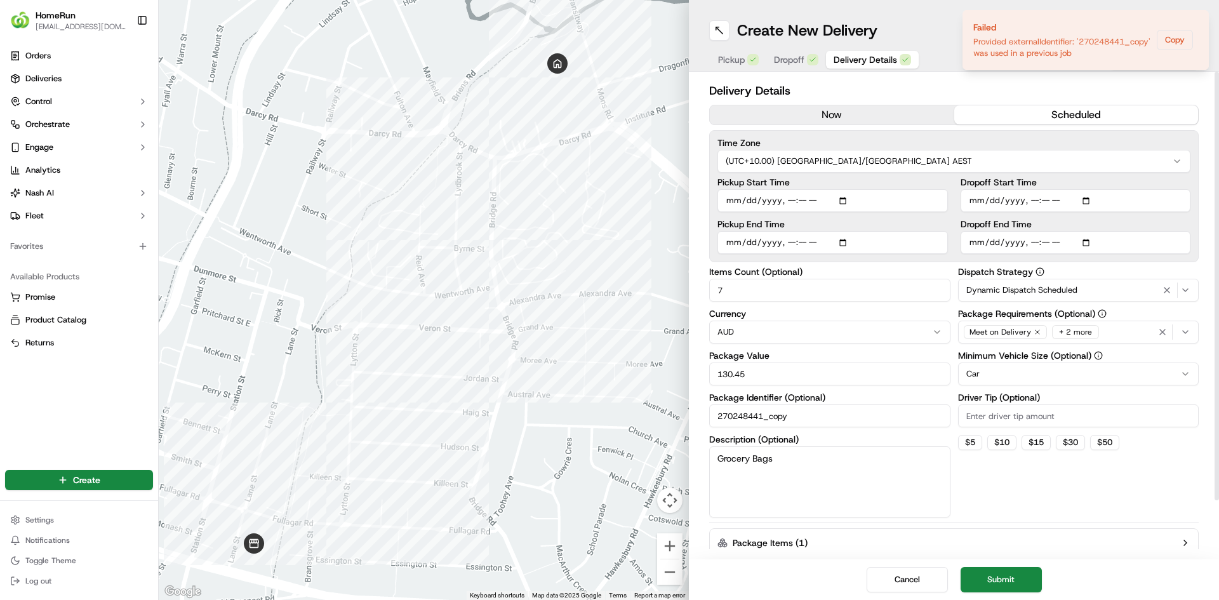
click at [792, 418] on input "270248441_copy" at bounding box center [829, 416] width 241 height 23
type input "270248441_copy3"
click at [1013, 574] on button "Submit" at bounding box center [1001, 579] width 81 height 25
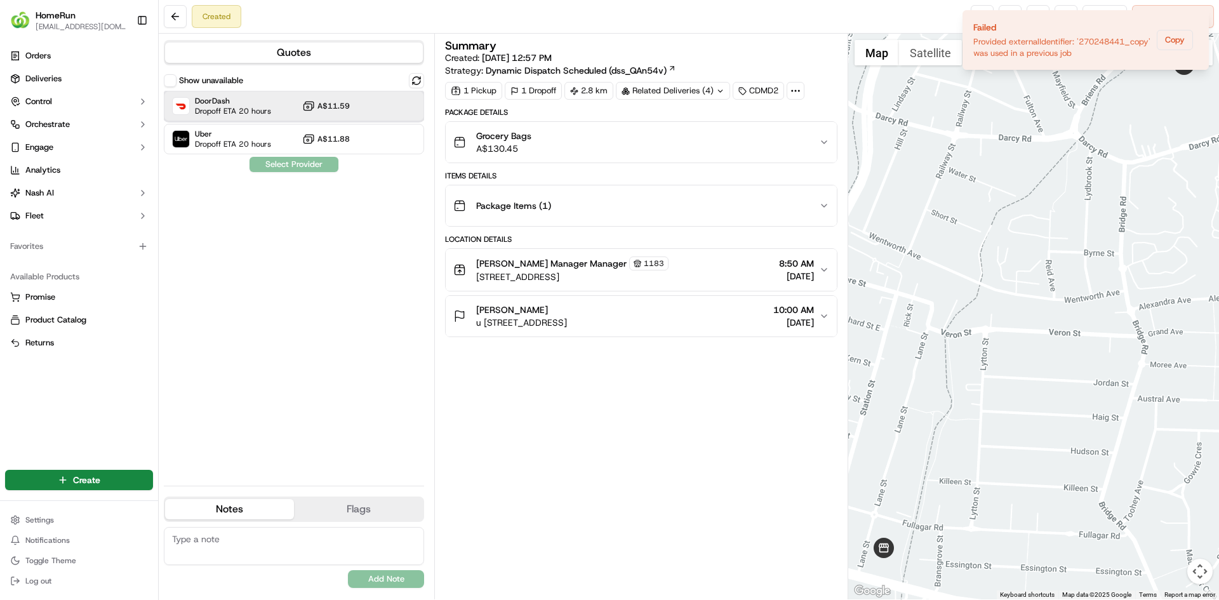
click at [379, 103] on div at bounding box center [385, 105] width 15 height 15
click at [283, 106] on div "DoorDash Dropoff ETA 20 hours A$11.59" at bounding box center [294, 106] width 260 height 30
click at [252, 114] on span "Dropoff ETA 20 hours" at bounding box center [233, 111] width 76 height 10
click at [278, 163] on button "Assign Provider" at bounding box center [294, 164] width 90 height 15
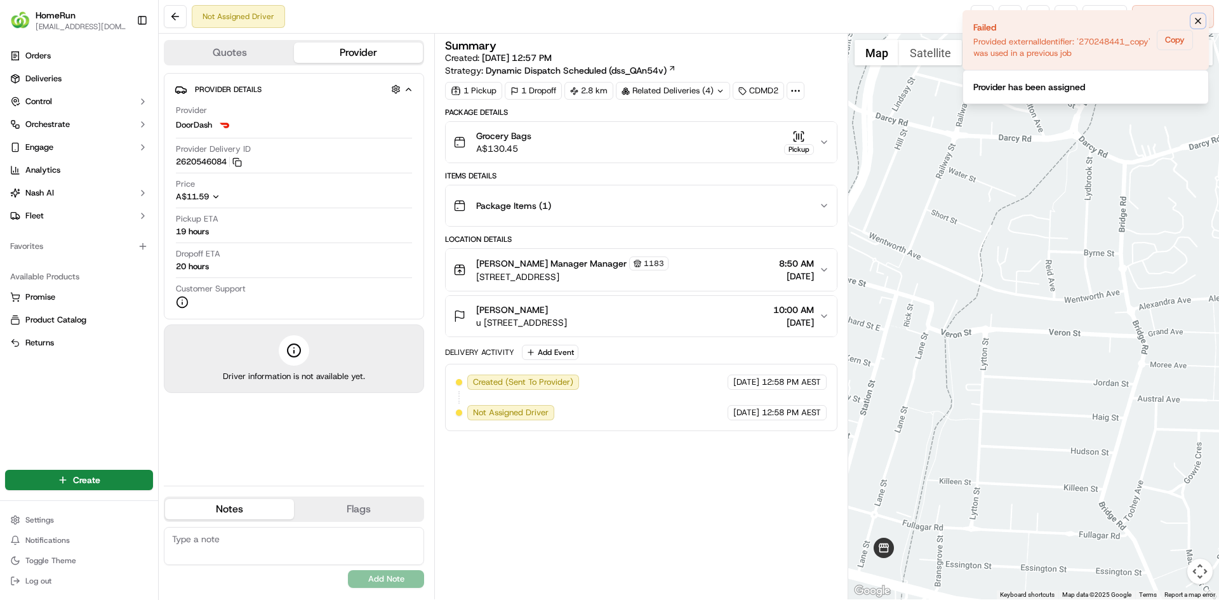
click at [1196, 21] on icon "Notifications (F8)" at bounding box center [1198, 21] width 10 height 10
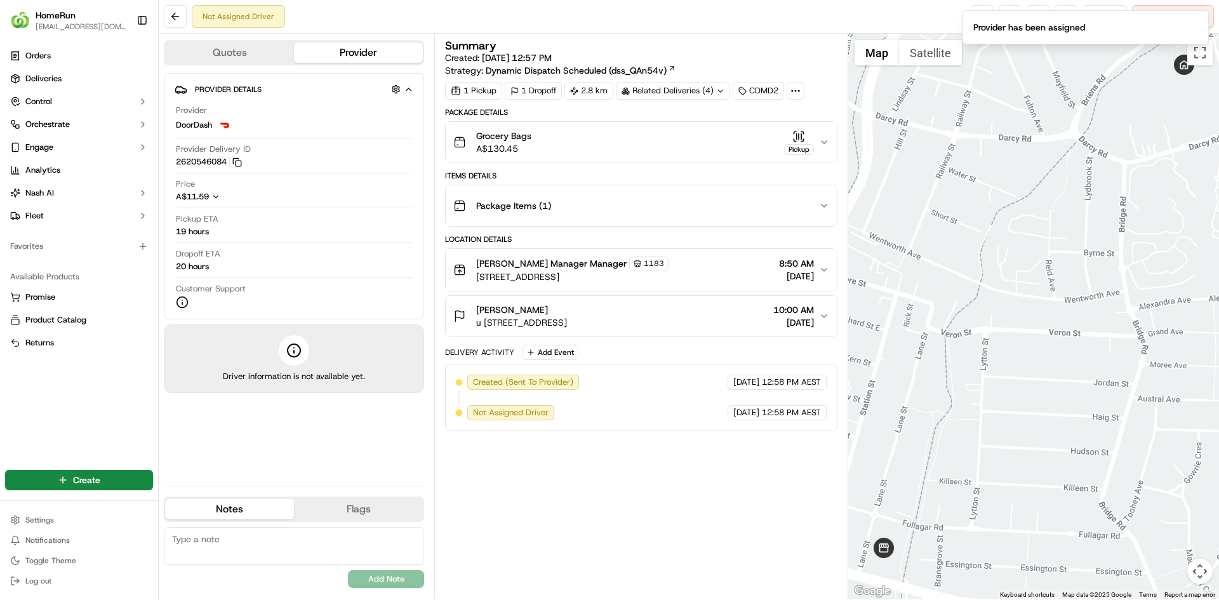
click at [910, 11] on div "Not Assigned Driver Reassign Cancel Delivery" at bounding box center [689, 17] width 1061 height 34
click at [977, 6] on ol "Provider has been assigned" at bounding box center [1086, 27] width 267 height 55
click at [1201, 22] on icon "Notifications (F8)" at bounding box center [1198, 21] width 10 height 10
click at [972, 15] on link at bounding box center [982, 16] width 23 height 23
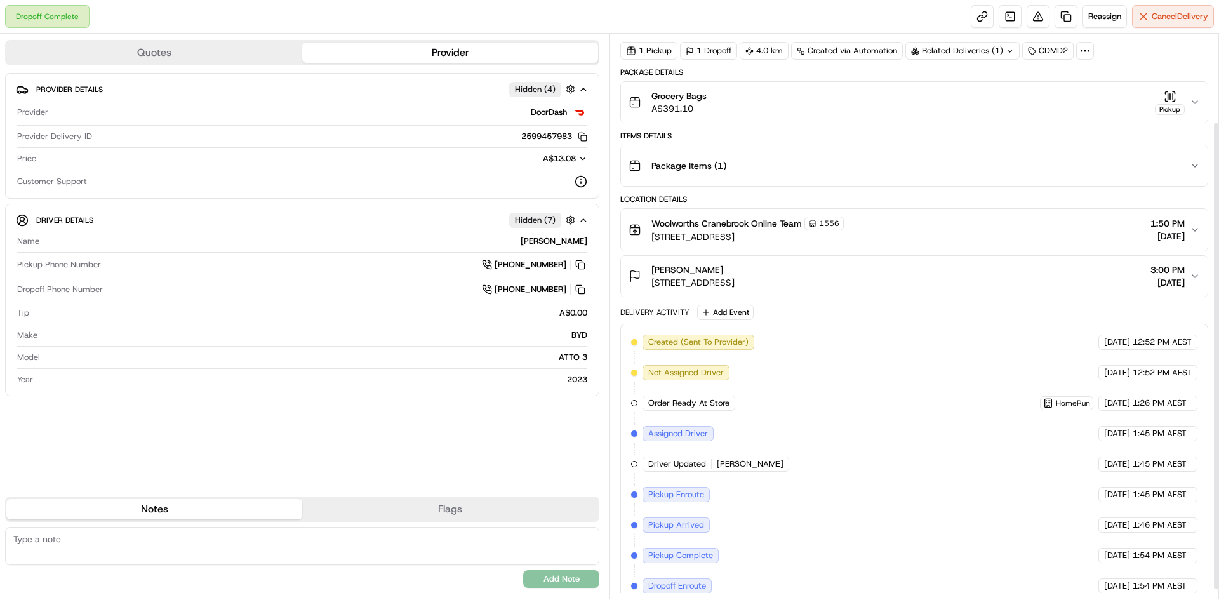
scroll to position [119, 0]
